Goal: Task Accomplishment & Management: Manage account settings

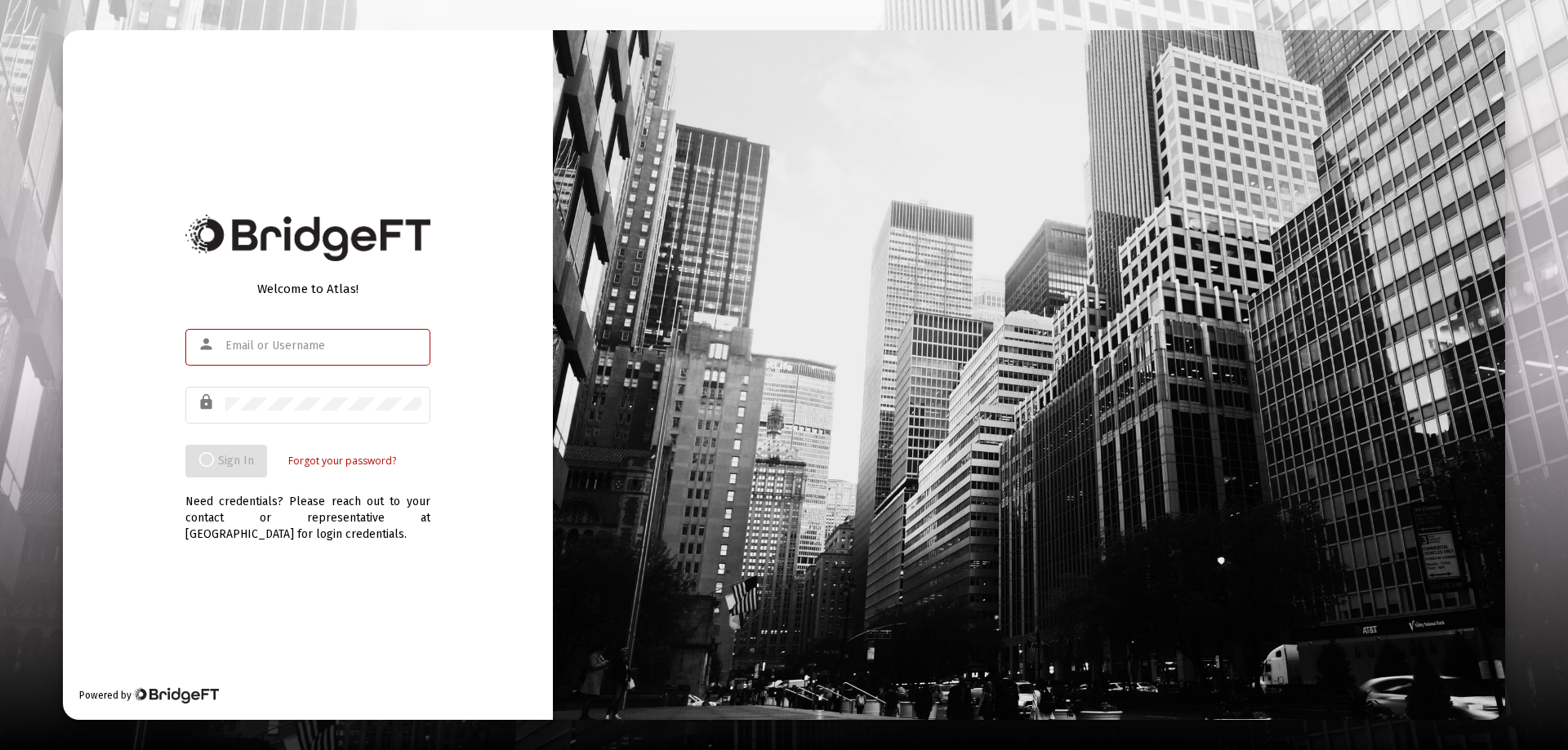
type input "[PERSON_NAME][EMAIL_ADDRESS][PERSON_NAME][DOMAIN_NAME]"
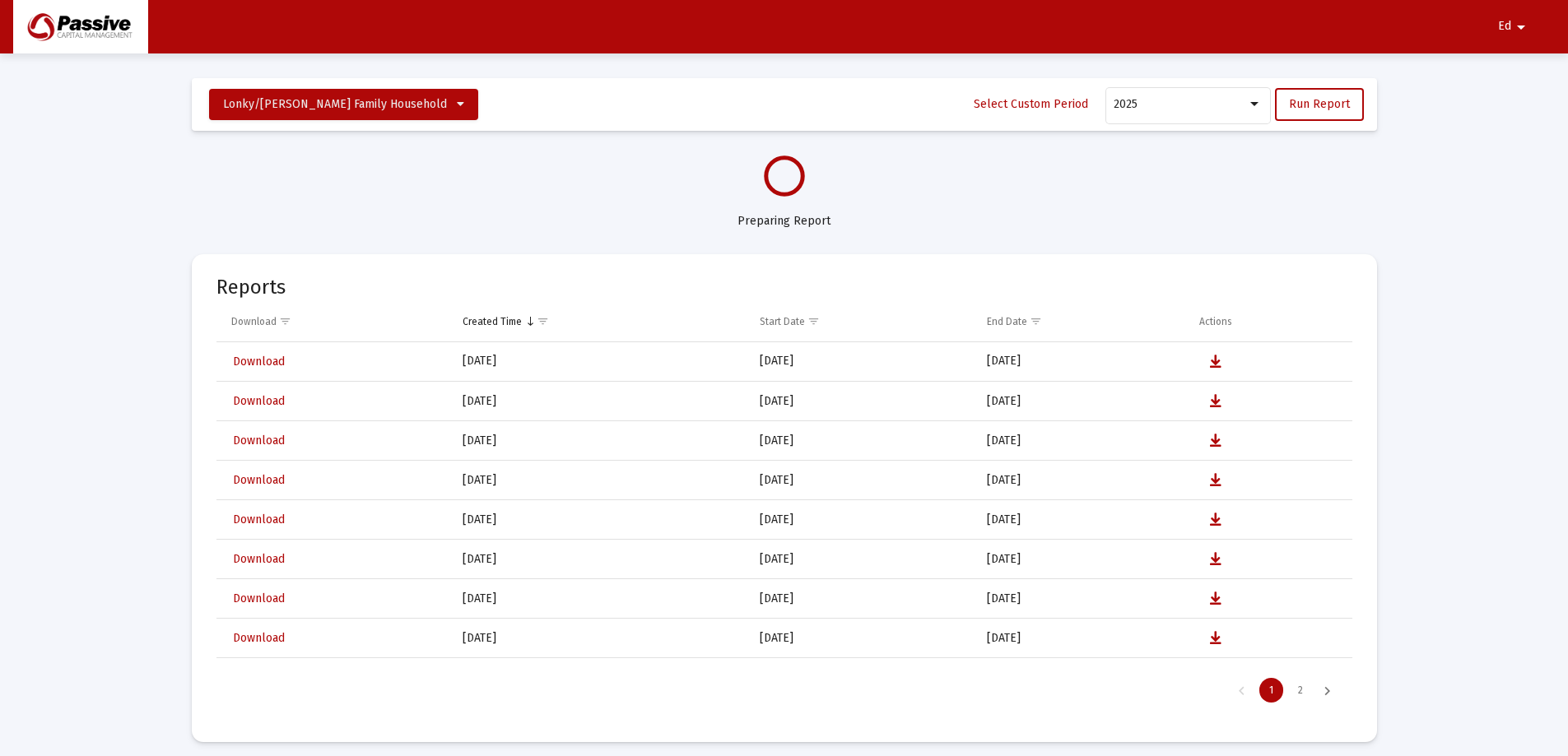
select select "View all"
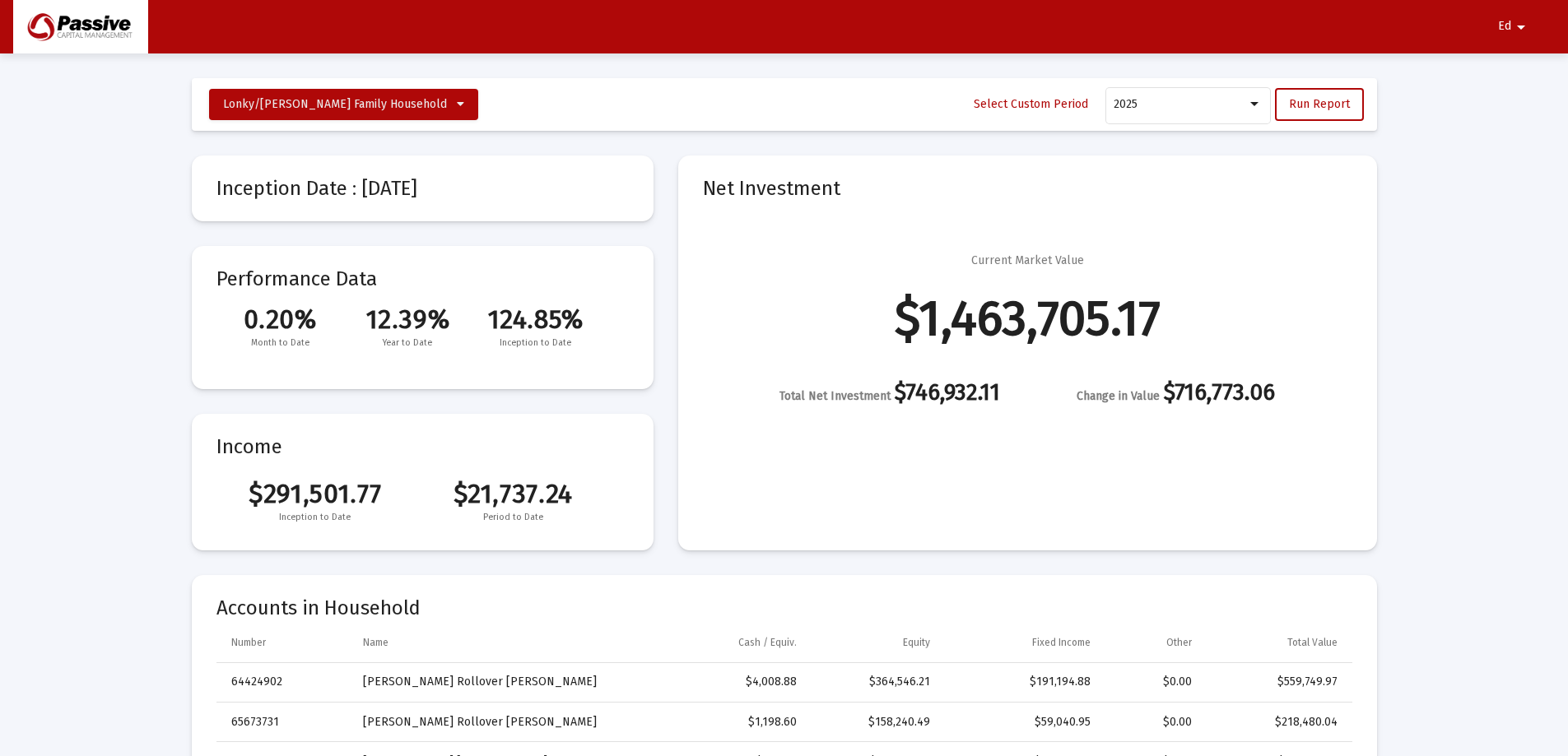
click at [1502, 30] on span "Ed" at bounding box center [1505, 26] width 14 height 14
click at [1504, 25] on div at bounding box center [784, 378] width 1568 height 756
click at [1506, 25] on span "Ed" at bounding box center [1505, 26] width 14 height 14
click at [1511, 69] on button "Logout" at bounding box center [1504, 69] width 92 height 40
